Goal: Task Accomplishment & Management: Use online tool/utility

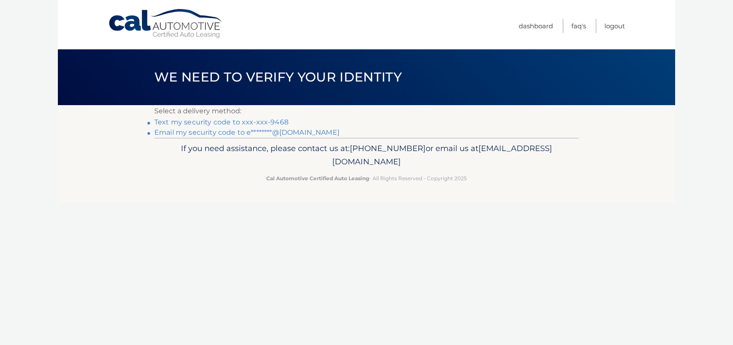
click at [254, 121] on link "Text my security code to xxx-xxx-9468" at bounding box center [221, 122] width 134 height 8
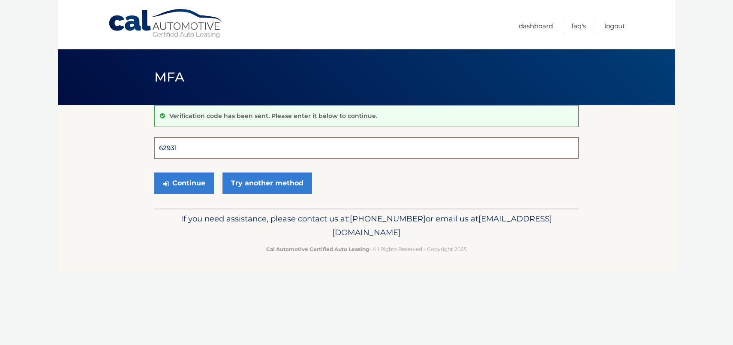
type input "629310"
click at [184, 183] on button "Continue" at bounding box center [184, 182] width 60 height 21
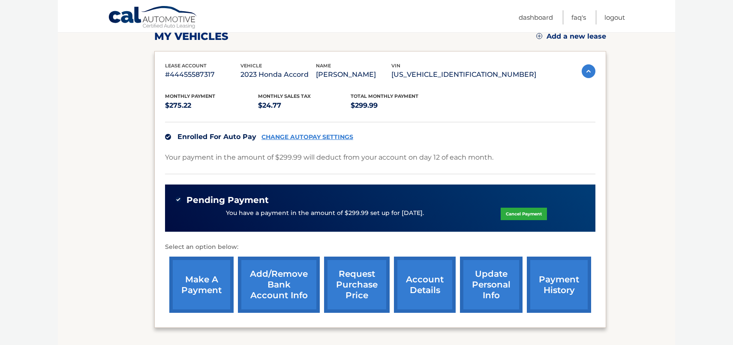
scroll to position [137, 0]
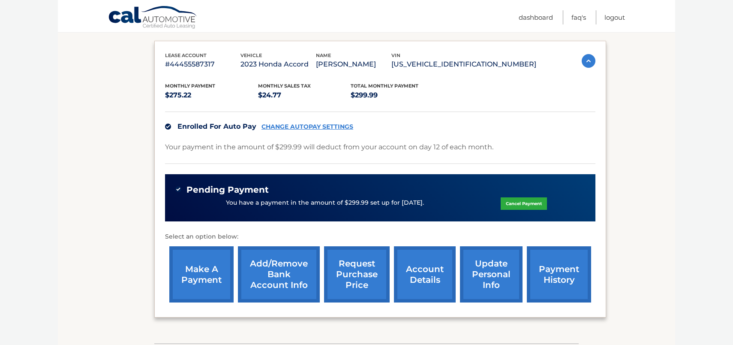
click at [356, 268] on link "request purchase price" at bounding box center [357, 274] width 66 height 56
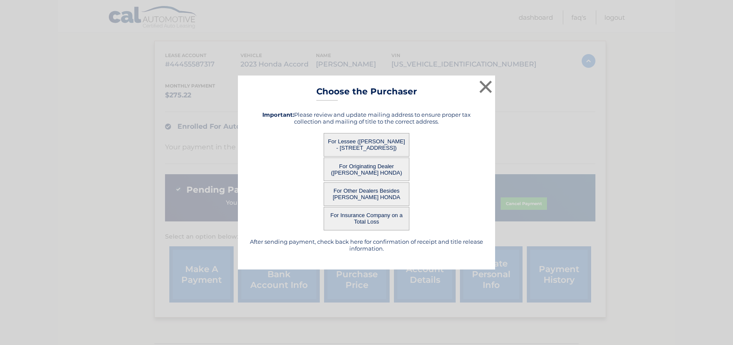
click at [357, 146] on button "For Lessee ([PERSON_NAME] - [STREET_ADDRESS])" at bounding box center [367, 145] width 86 height 24
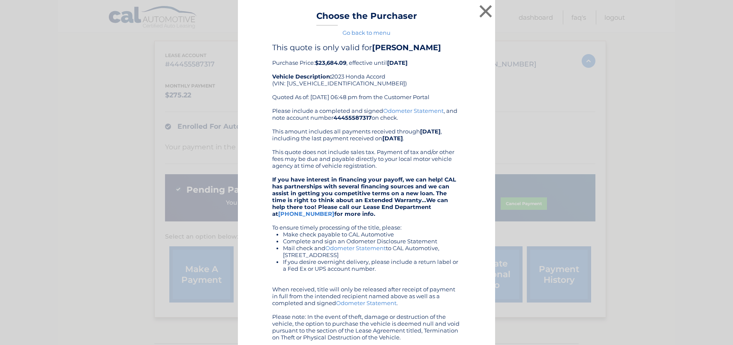
click at [361, 249] on link "Odometer Statement" at bounding box center [355, 247] width 60 height 7
click at [488, 18] on button "×" at bounding box center [485, 11] width 17 height 17
